Goal: Task Accomplishment & Management: Manage account settings

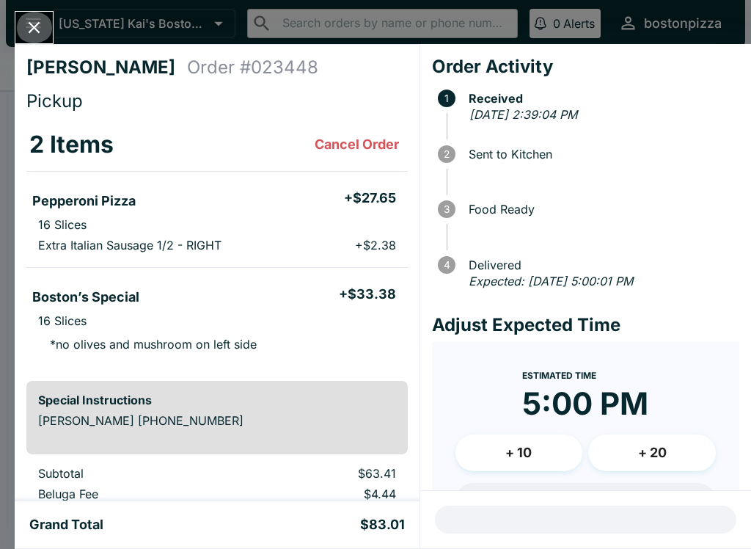
click at [35, 21] on icon "Close" at bounding box center [34, 28] width 20 height 20
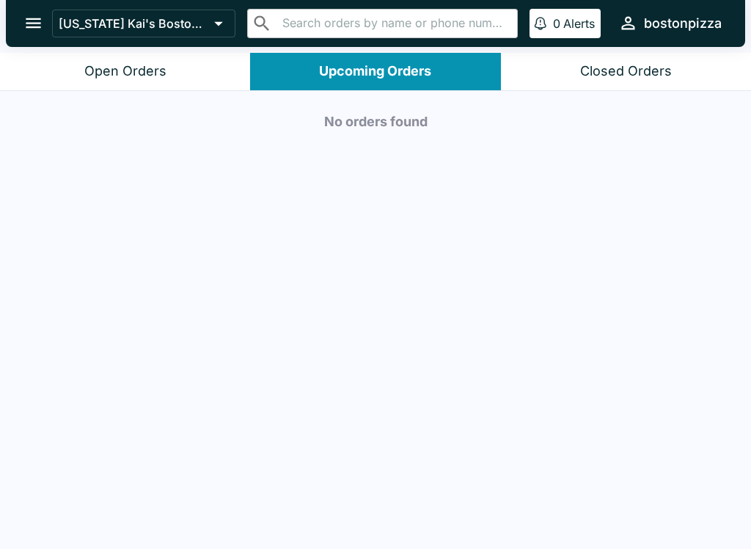
click at [161, 68] on div "Open Orders" at bounding box center [125, 71] width 82 height 17
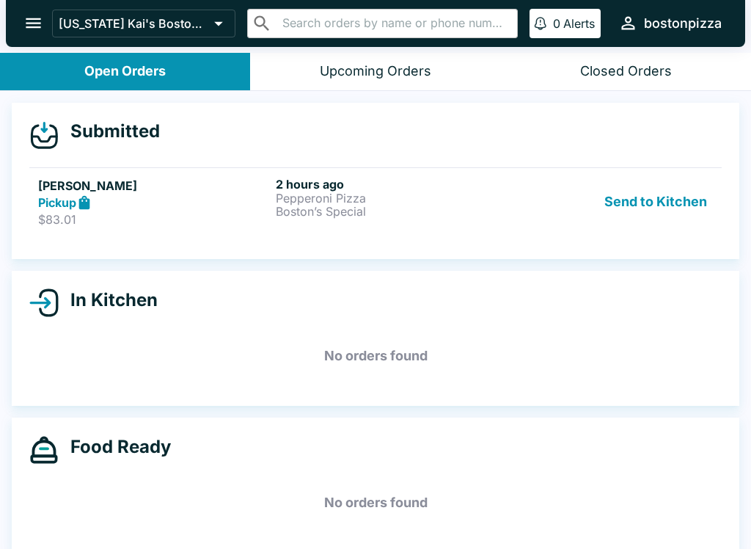
click at [243, 199] on div "Pickup" at bounding box center [154, 202] width 232 height 17
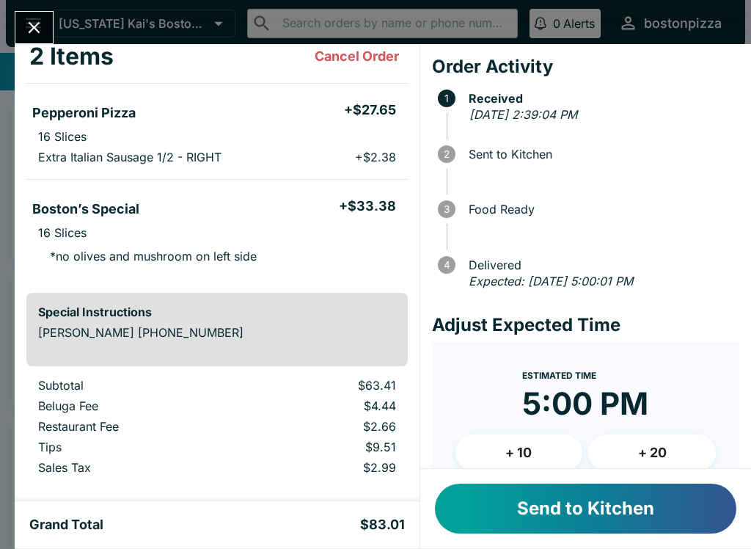
scroll to position [90, 0]
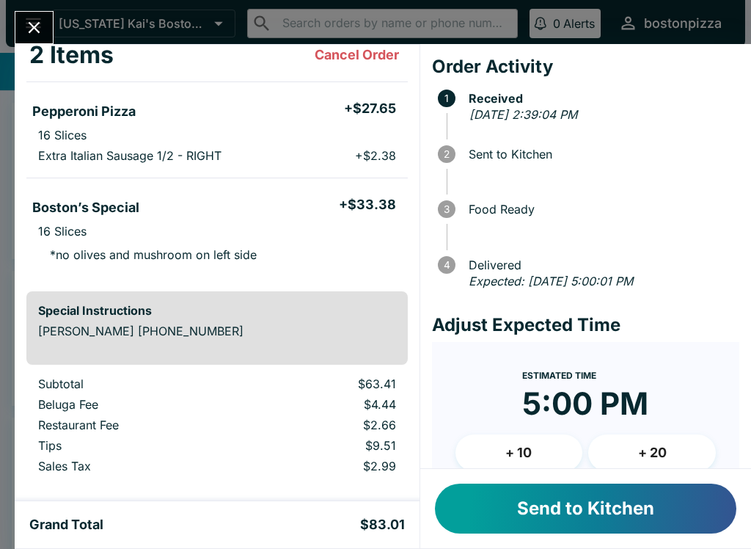
click at [498, 533] on button "Send to Kitchen" at bounding box center [586, 509] width 302 height 50
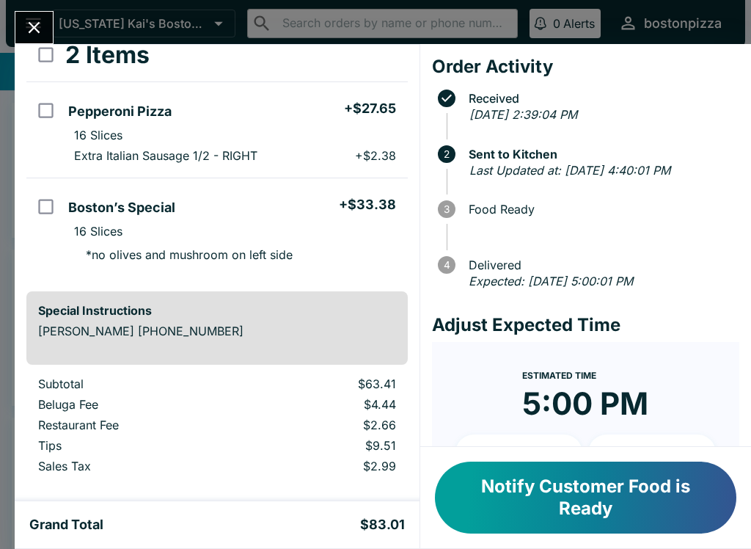
click at [40, 18] on icon "Close" at bounding box center [34, 28] width 20 height 20
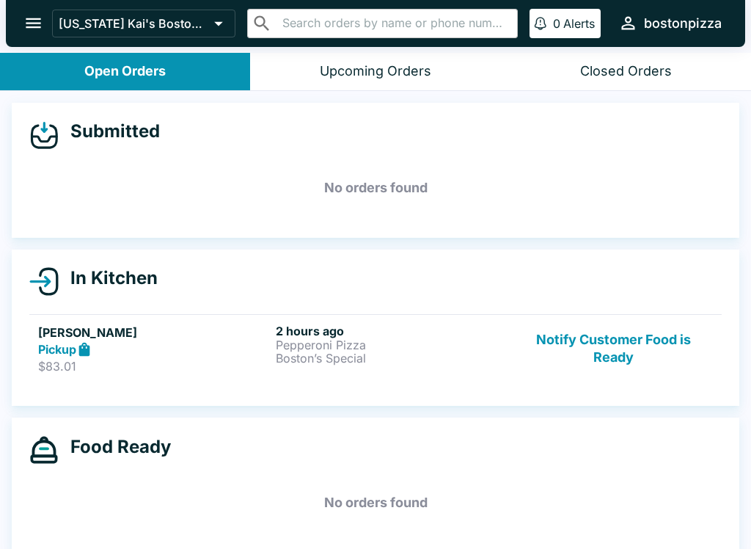
click at [596, 367] on button "Notify Customer Food is Ready" at bounding box center [613, 349] width 199 height 51
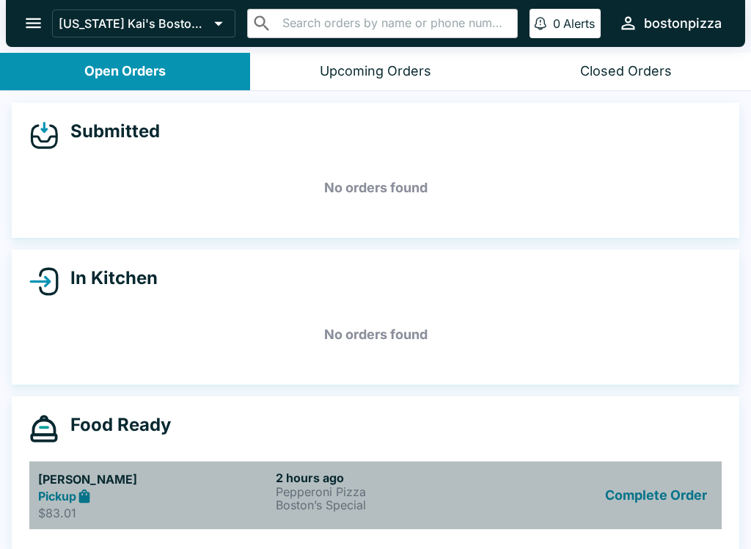
click at [234, 507] on p "$83.01" at bounding box center [154, 513] width 232 height 15
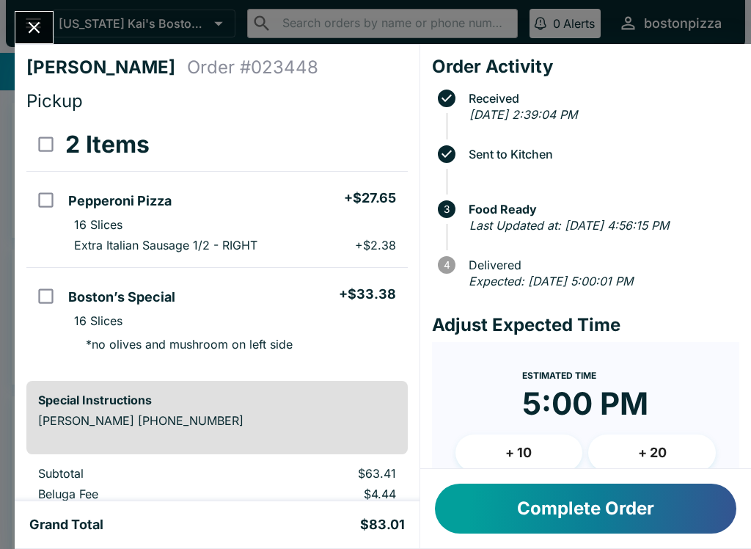
scroll to position [-1, 0]
click at [27, 21] on icon "Close" at bounding box center [34, 28] width 20 height 20
